Goal: Information Seeking & Learning: Learn about a topic

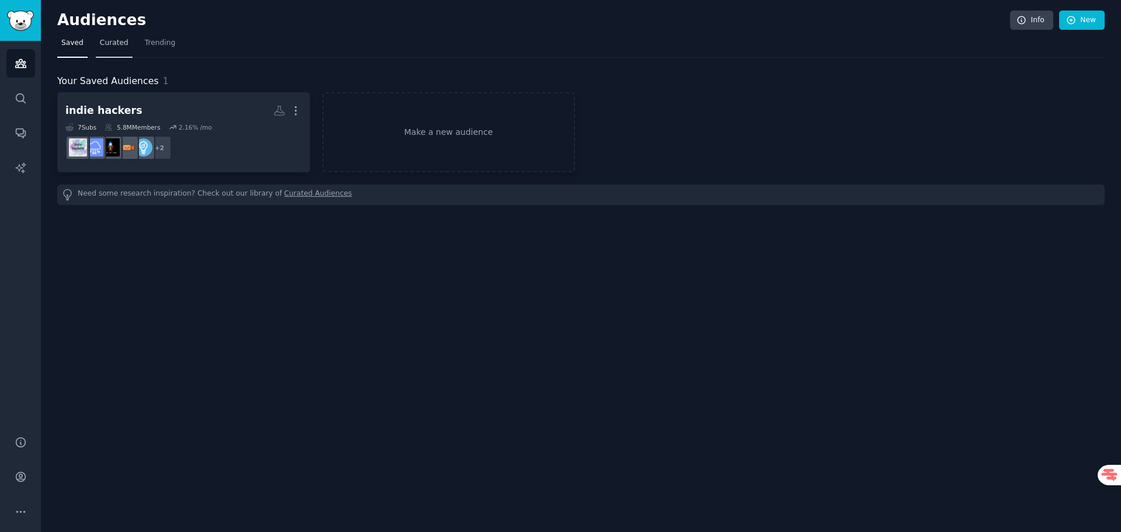
click at [111, 41] on span "Curated" at bounding box center [114, 43] width 29 height 11
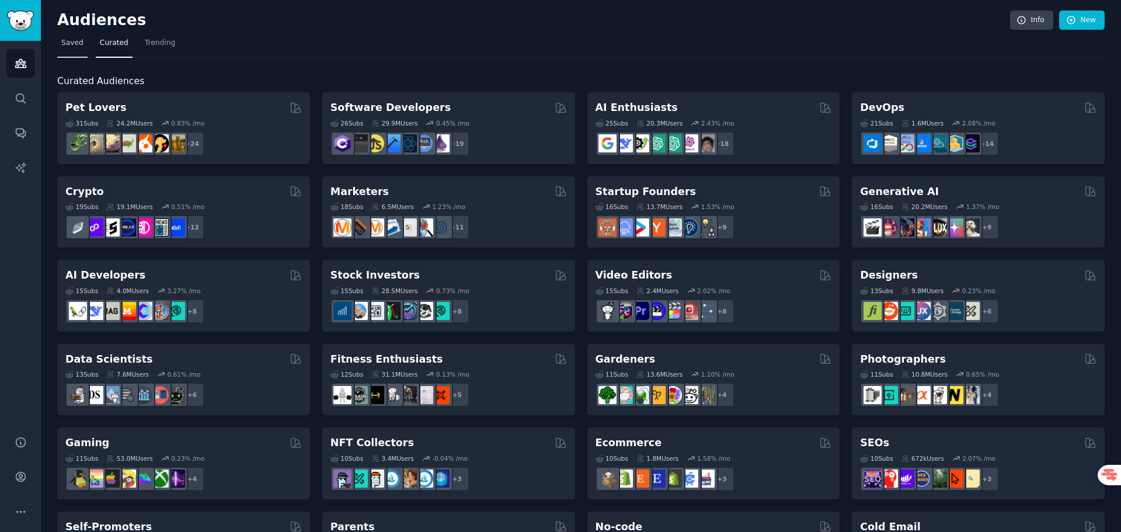
click at [69, 44] on span "Saved" at bounding box center [72, 43] width 22 height 11
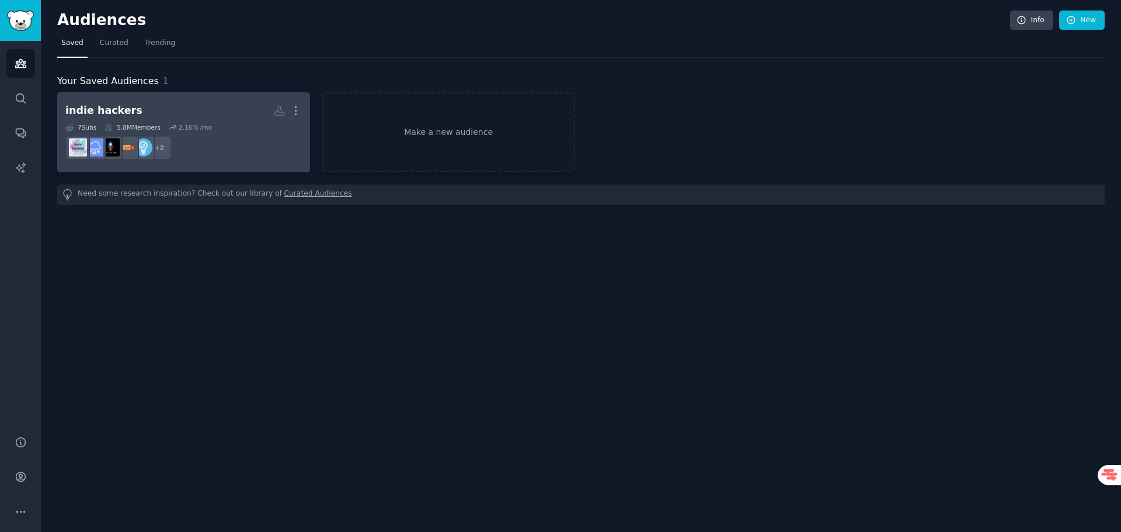
click at [133, 108] on h2 "indie hackers More" at bounding box center [183, 110] width 236 height 20
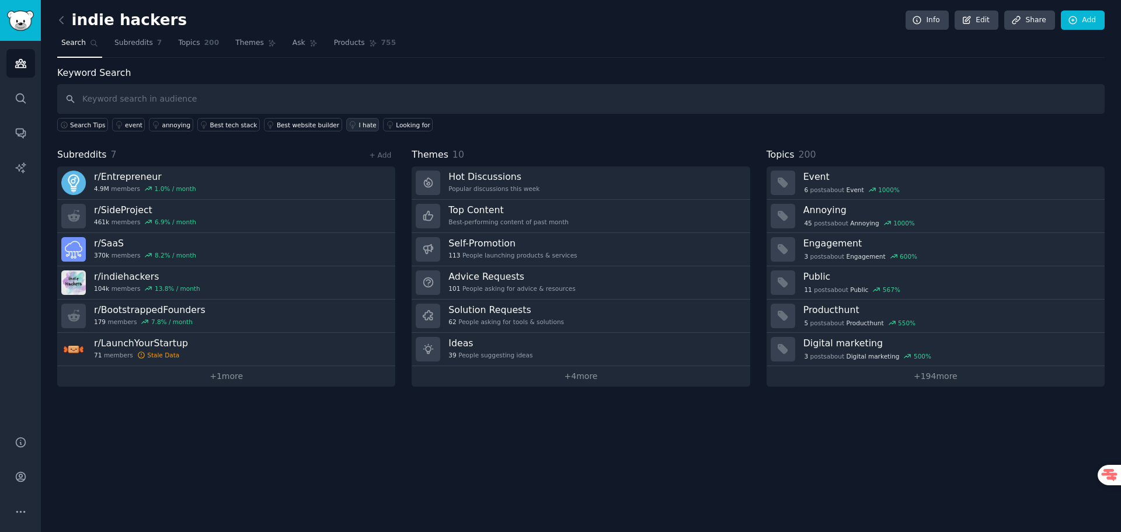
click at [359, 126] on div "I hate" at bounding box center [368, 125] width 18 height 8
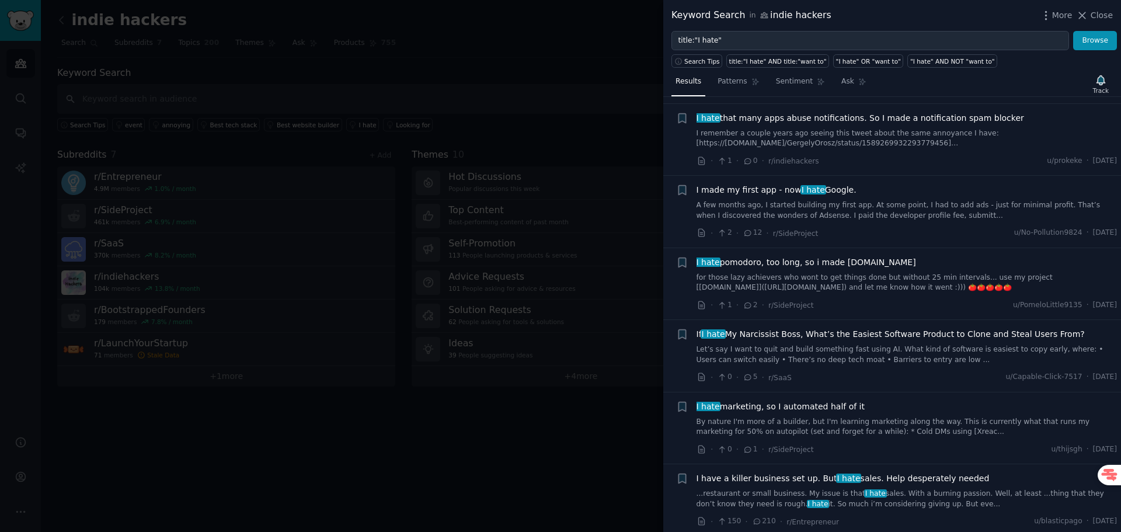
scroll to position [525, 0]
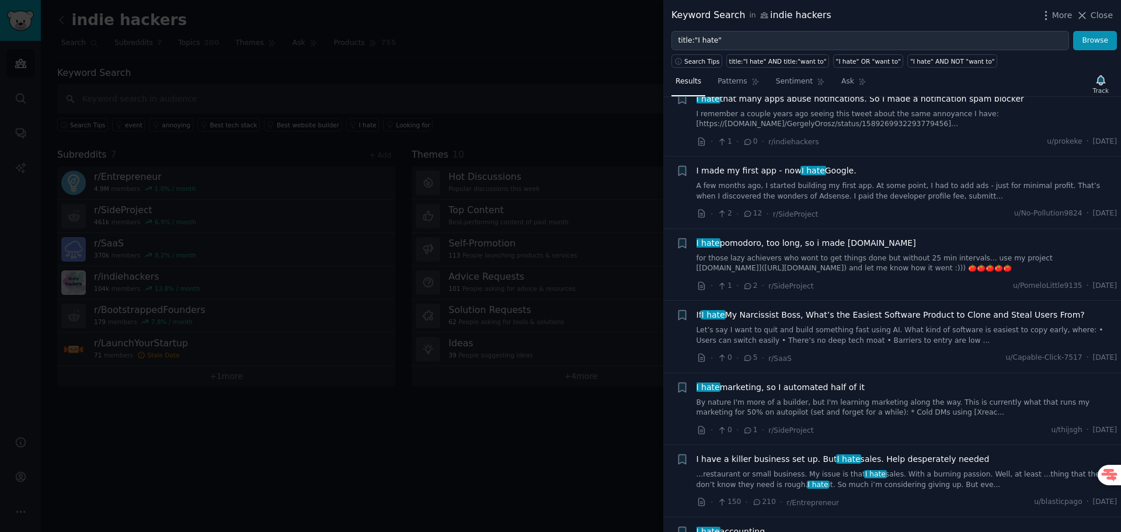
click at [907, 119] on link "I remember a couple years ago seeing this tweet about the same annoyance I have…" at bounding box center [906, 119] width 421 height 20
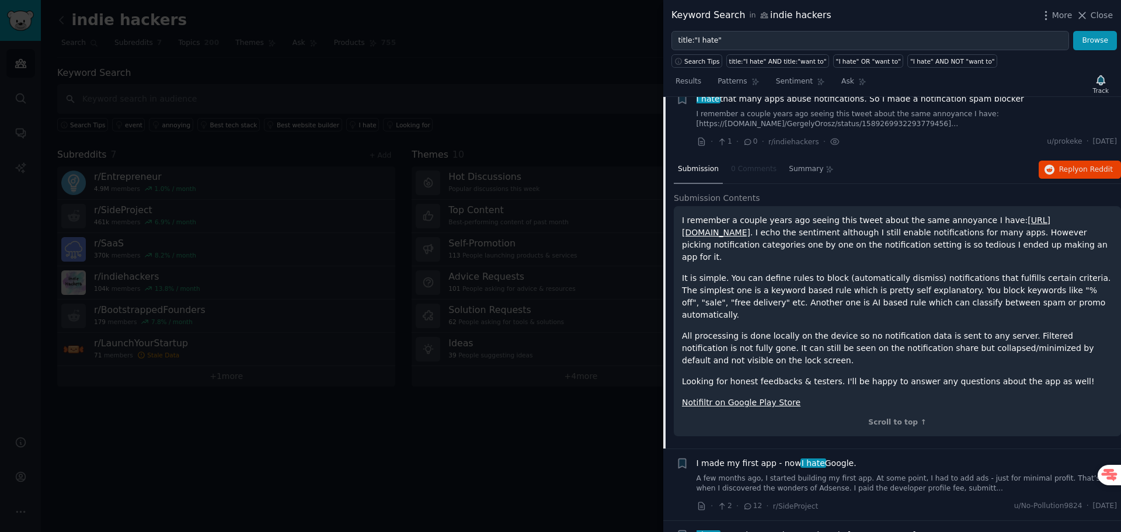
scroll to position [513, 0]
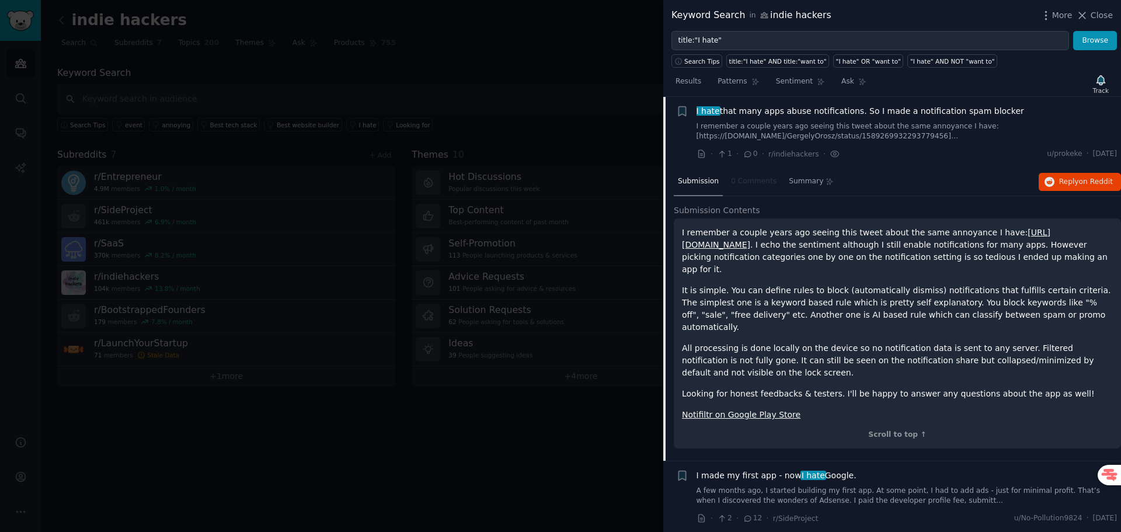
click at [854, 243] on link "[URL][DOMAIN_NAME]" at bounding box center [866, 239] width 368 height 22
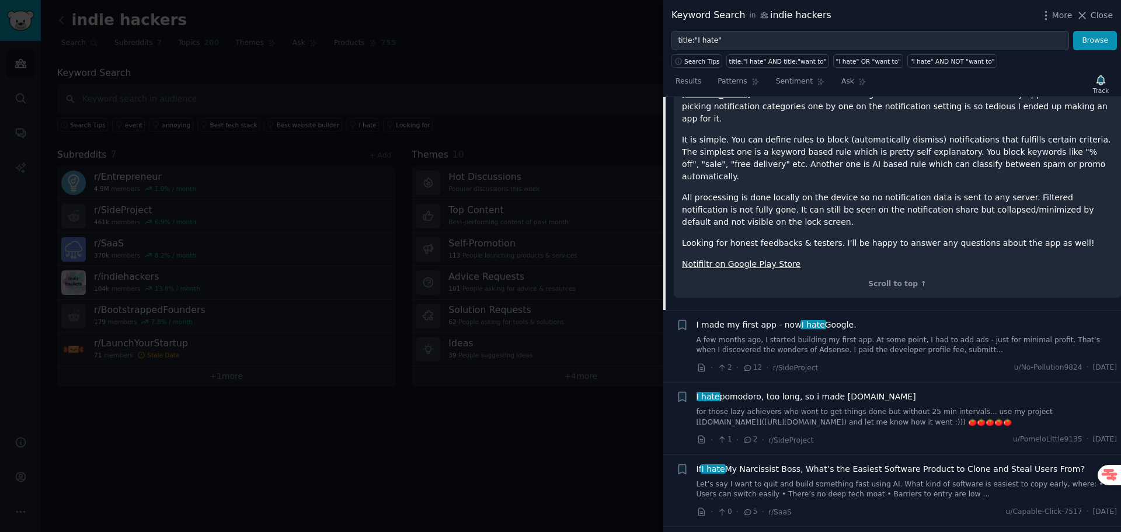
scroll to position [688, 0]
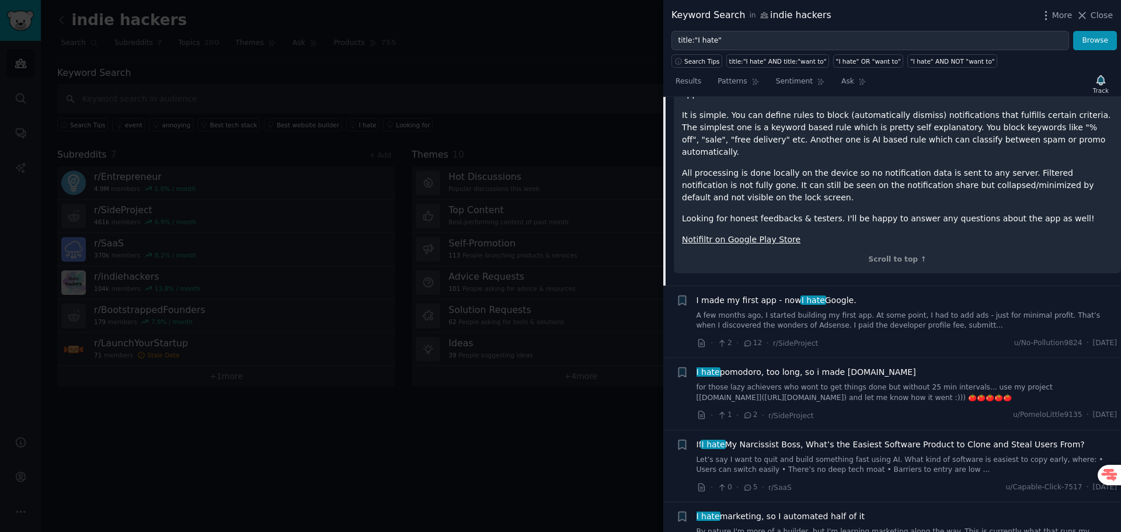
click at [1086, 15] on icon at bounding box center [1082, 15] width 12 height 12
